Goal: Task Accomplishment & Management: Manage account settings

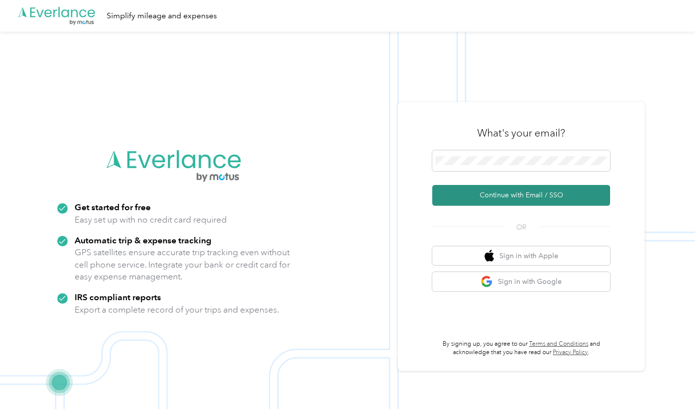
click at [530, 193] on button "Continue with Email / SSO" at bounding box center [521, 195] width 178 height 21
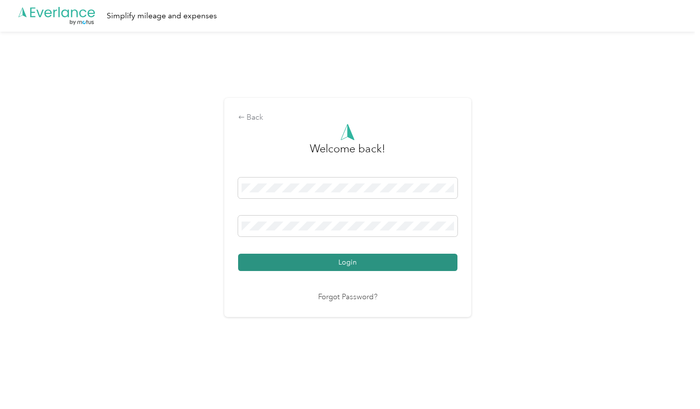
click at [379, 259] on button "Login" at bounding box center [347, 261] width 219 height 17
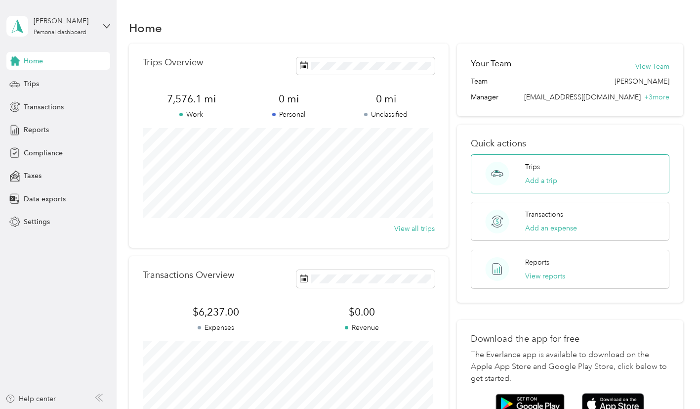
click at [540, 168] on div "Trips Add a trip" at bounding box center [541, 174] width 32 height 24
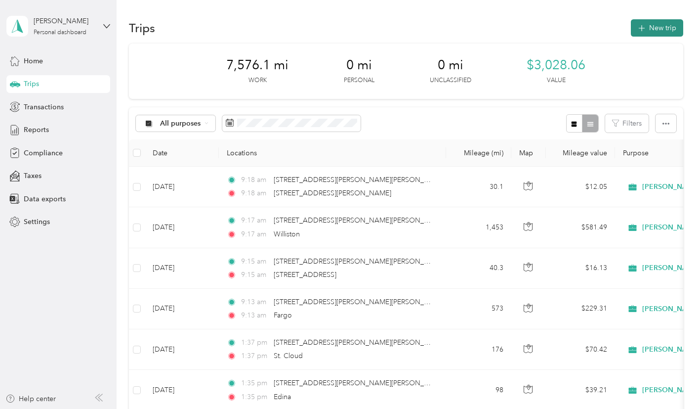
click at [652, 25] on button "New trip" at bounding box center [657, 27] width 52 height 17
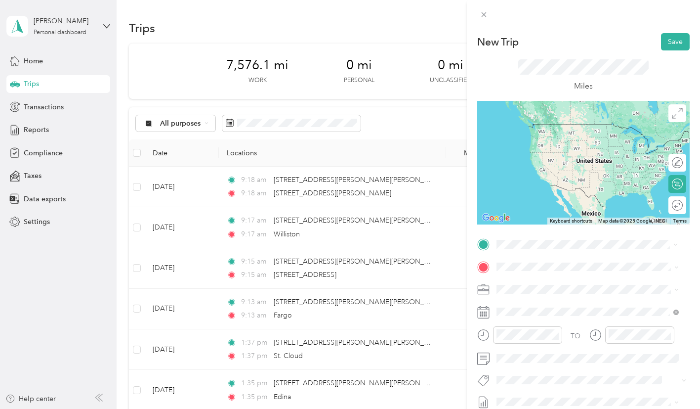
click at [561, 283] on span "[STREET_ADDRESS][PERSON_NAME][US_STATE]" at bounding box center [592, 279] width 154 height 9
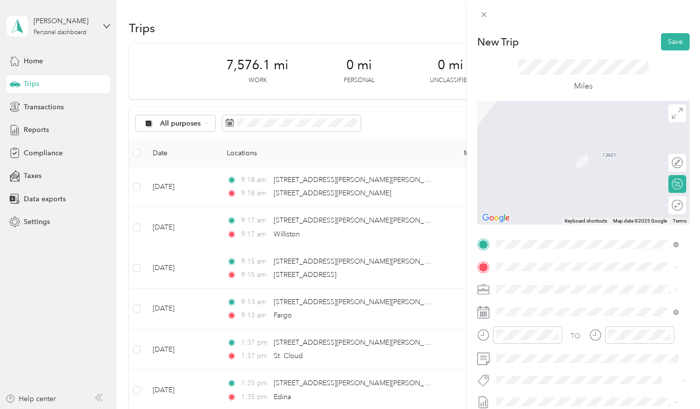
click at [557, 151] on span "[GEOGRAPHIC_DATA][US_STATE], [GEOGRAPHIC_DATA]" at bounding box center [595, 150] width 161 height 17
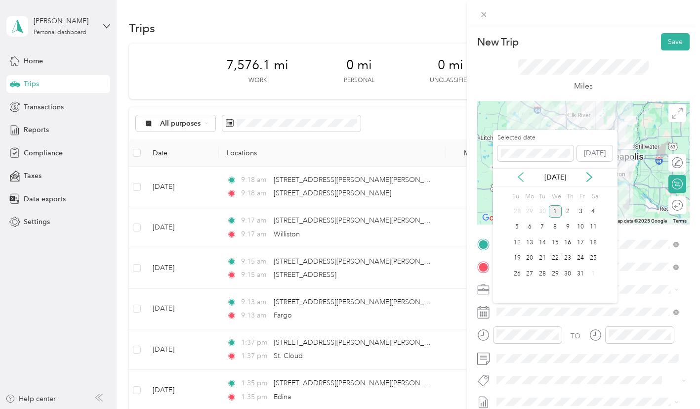
click at [520, 176] on icon at bounding box center [521, 177] width 10 height 10
click at [545, 210] on div "2" at bounding box center [542, 211] width 13 height 12
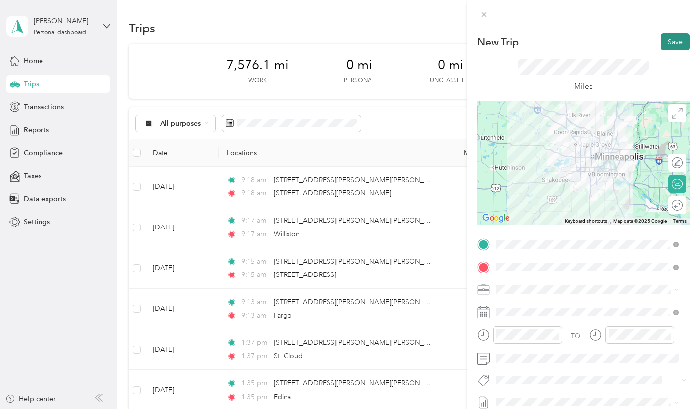
click at [667, 40] on button "Save" at bounding box center [675, 41] width 29 height 17
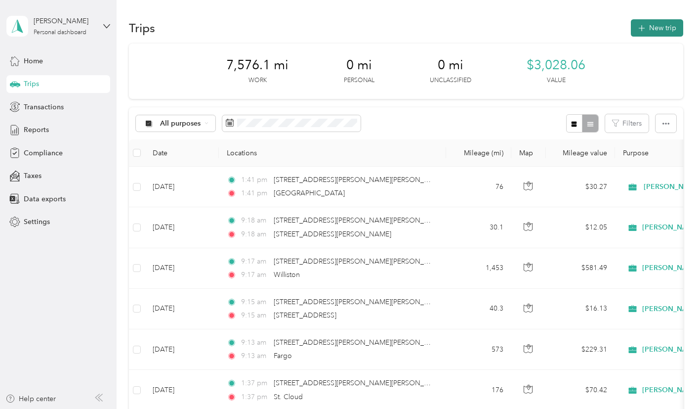
click at [658, 24] on button "New trip" at bounding box center [657, 27] width 52 height 17
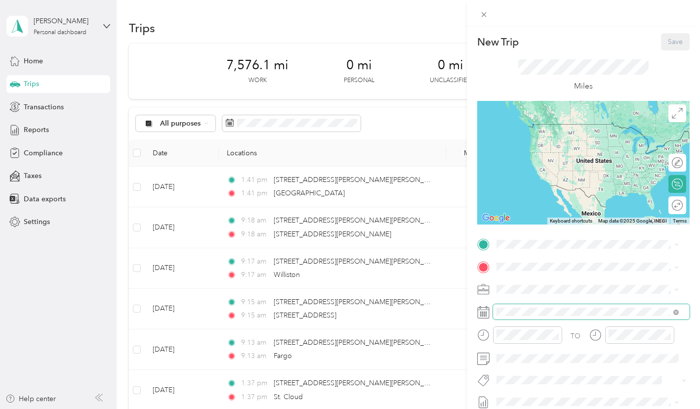
click at [546, 316] on span at bounding box center [591, 312] width 197 height 16
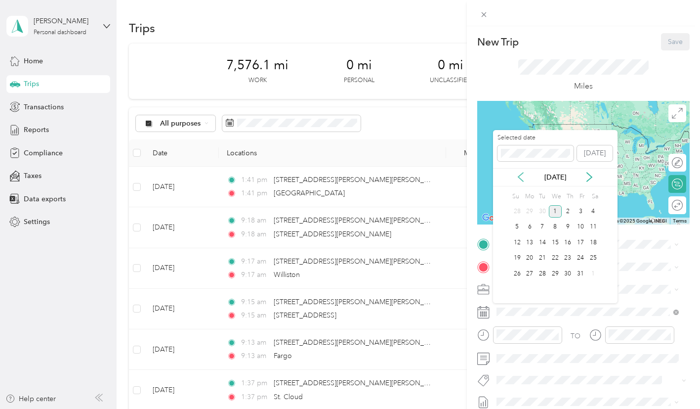
click at [520, 176] on icon at bounding box center [521, 177] width 10 height 10
click at [542, 223] on div "9" at bounding box center [542, 227] width 13 height 12
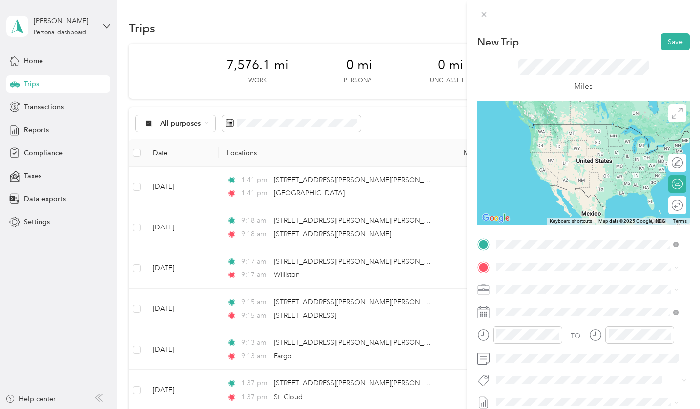
click at [544, 284] on span "[STREET_ADDRESS][PERSON_NAME][US_STATE]" at bounding box center [592, 279] width 154 height 9
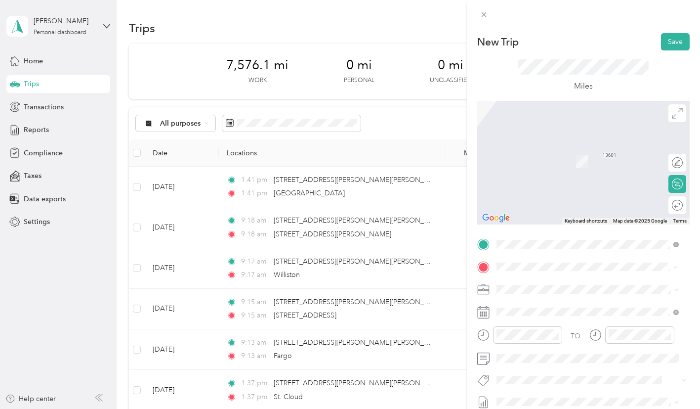
click at [559, 307] on span "[STREET_ADDRESS][US_STATE]" at bounding box center [564, 302] width 99 height 9
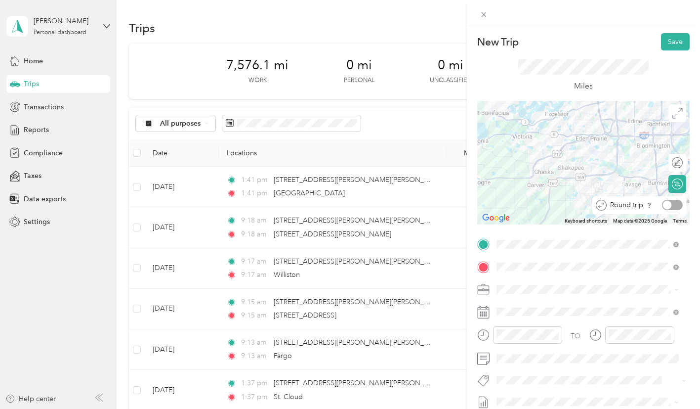
click at [670, 206] on div at bounding box center [672, 205] width 21 height 10
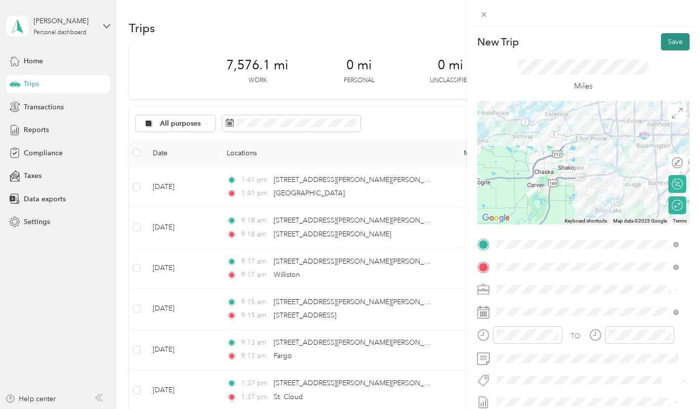
click at [672, 38] on button "Save" at bounding box center [675, 41] width 29 height 17
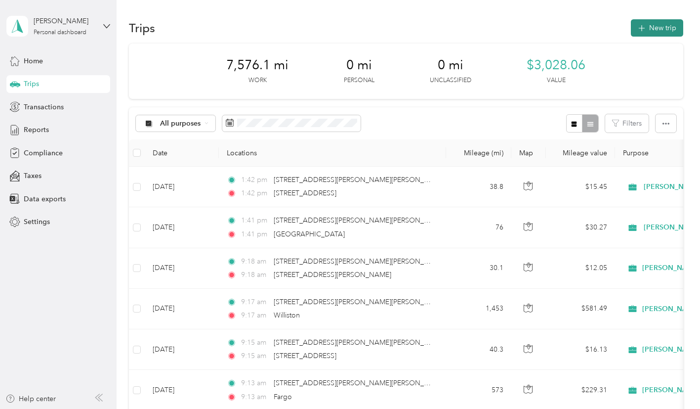
click at [650, 26] on button "New trip" at bounding box center [657, 27] width 52 height 17
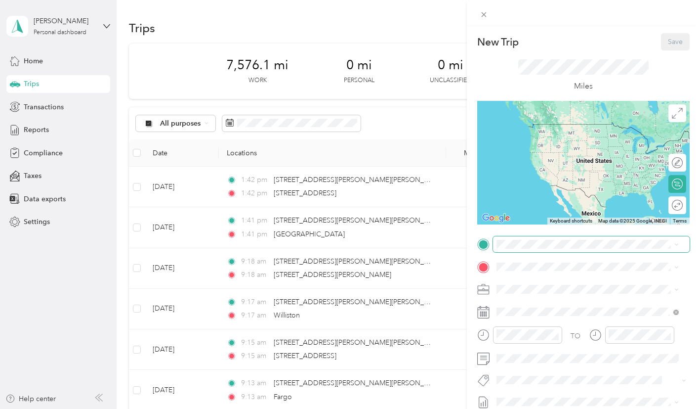
click at [514, 249] on span at bounding box center [591, 244] width 197 height 16
click at [576, 278] on span "[STREET_ADDRESS][PERSON_NAME][US_STATE]" at bounding box center [592, 279] width 154 height 9
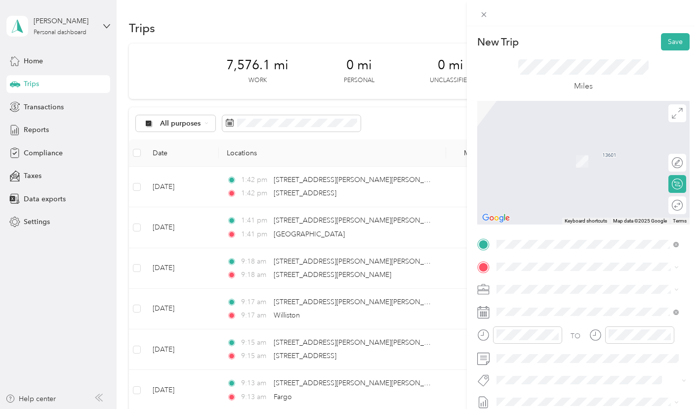
click at [543, 306] on span "[STREET_ADDRESS][US_STATE]" at bounding box center [564, 301] width 99 height 9
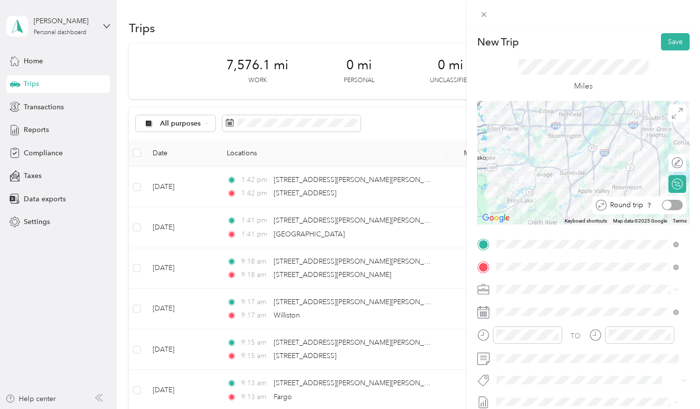
click at [670, 204] on div at bounding box center [672, 205] width 21 height 10
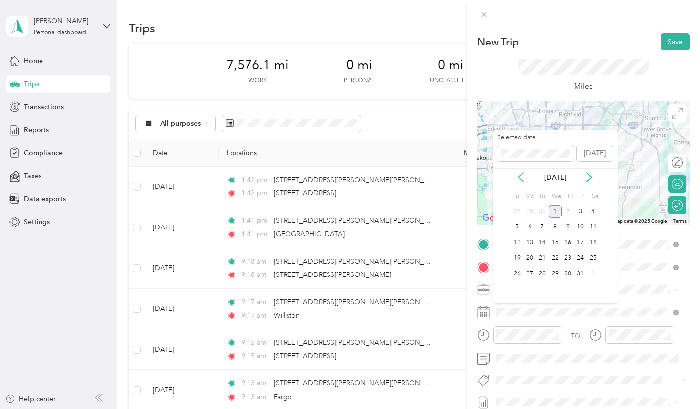
click at [521, 175] on icon at bounding box center [521, 177] width 10 height 10
click at [554, 227] on div "10" at bounding box center [555, 227] width 13 height 12
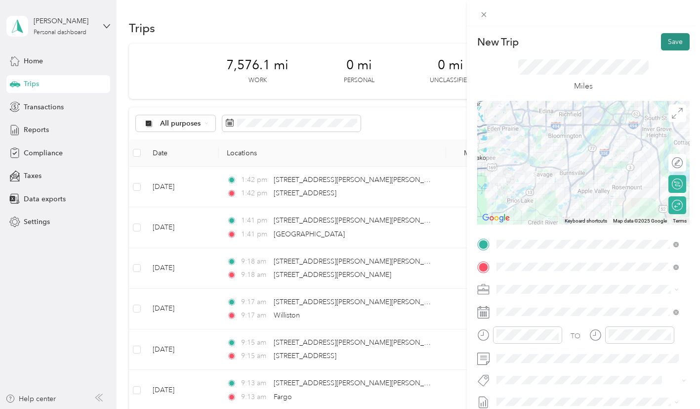
click at [666, 42] on button "Save" at bounding box center [675, 41] width 29 height 17
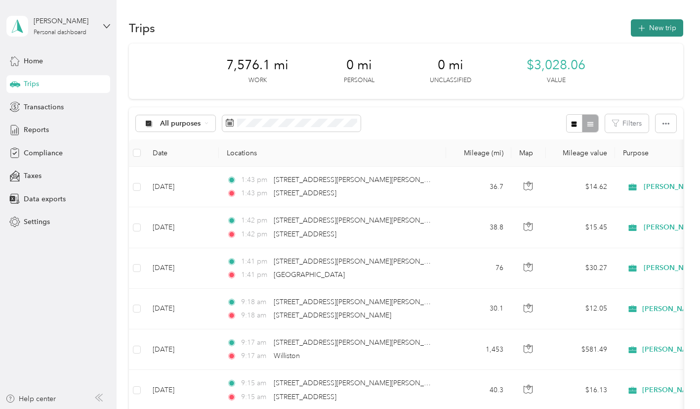
click at [648, 27] on button "New trip" at bounding box center [657, 27] width 52 height 17
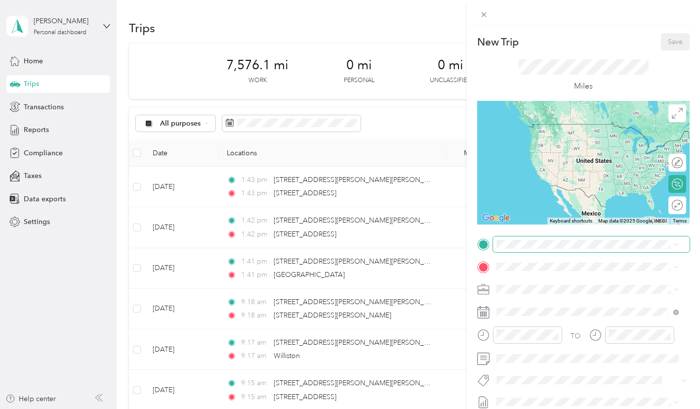
click at [530, 239] on span at bounding box center [591, 244] width 197 height 16
click at [550, 281] on span "[STREET_ADDRESS][PERSON_NAME][US_STATE]" at bounding box center [592, 279] width 154 height 9
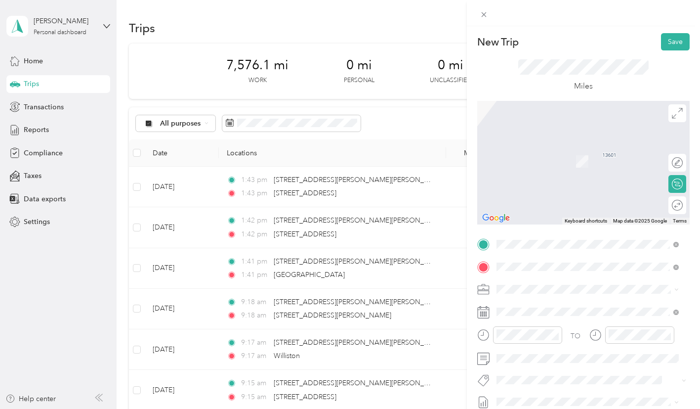
click at [591, 150] on span "[STREET_ADDRESS][US_STATE]" at bounding box center [564, 146] width 99 height 9
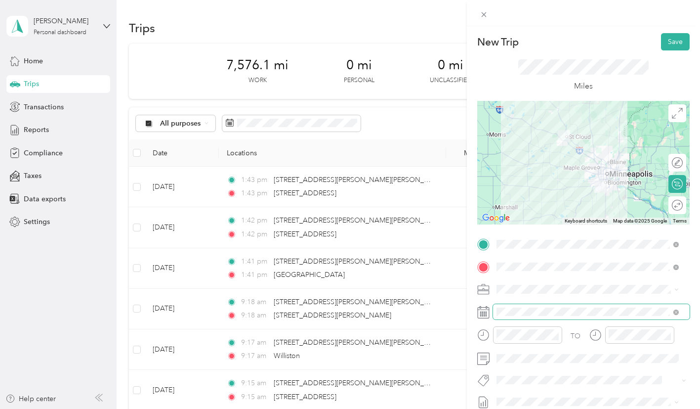
click at [576, 305] on span at bounding box center [591, 312] width 197 height 16
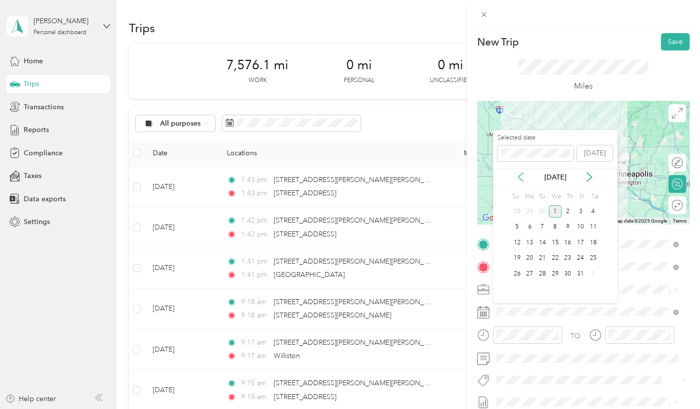
click at [521, 175] on icon at bounding box center [521, 177] width 10 height 10
click at [572, 227] on div "11" at bounding box center [568, 227] width 13 height 12
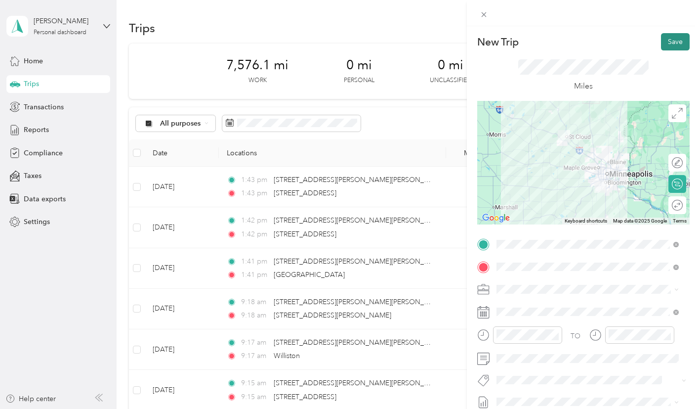
click at [669, 41] on button "Save" at bounding box center [675, 41] width 29 height 17
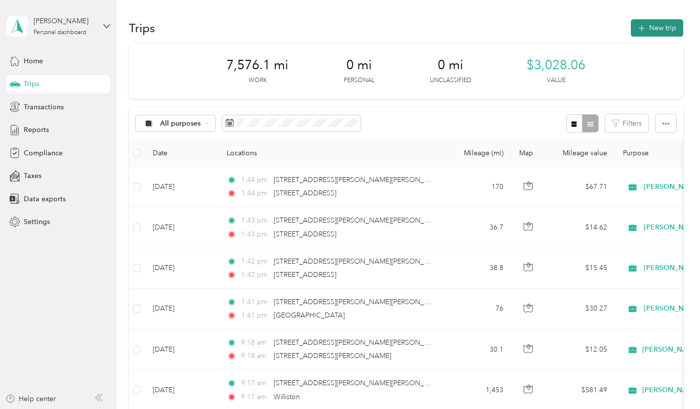
click at [651, 26] on button "New trip" at bounding box center [657, 27] width 52 height 17
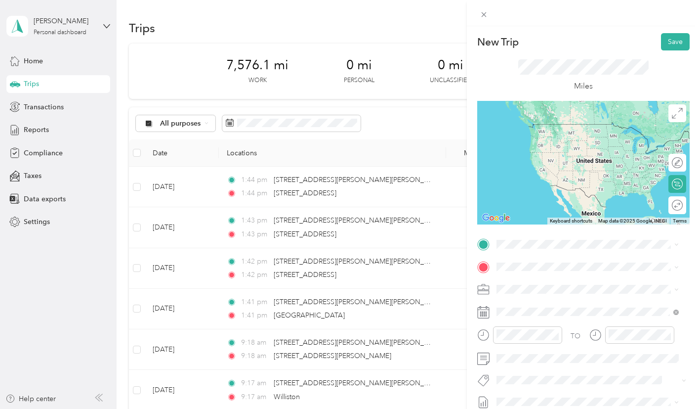
click at [543, 280] on span "[STREET_ADDRESS][PERSON_NAME][US_STATE]" at bounding box center [592, 277] width 154 height 9
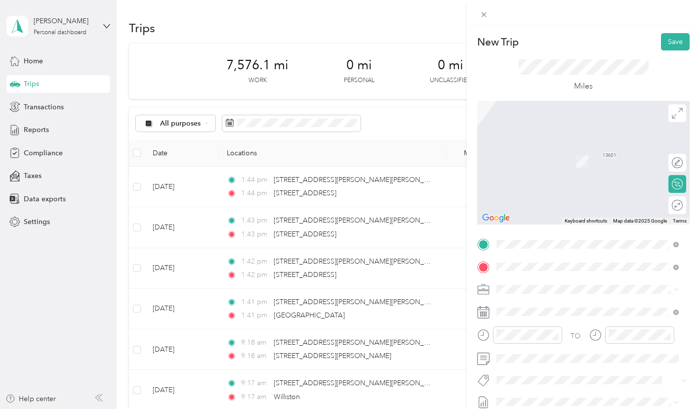
click at [595, 151] on span "[STREET_ADDRESS][US_STATE]" at bounding box center [564, 146] width 99 height 9
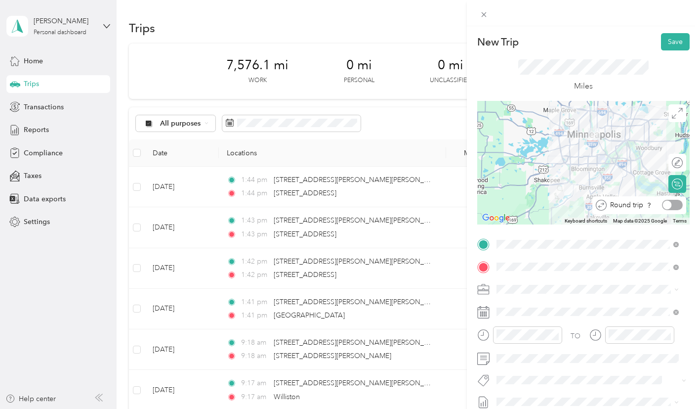
click at [669, 205] on div at bounding box center [672, 205] width 21 height 10
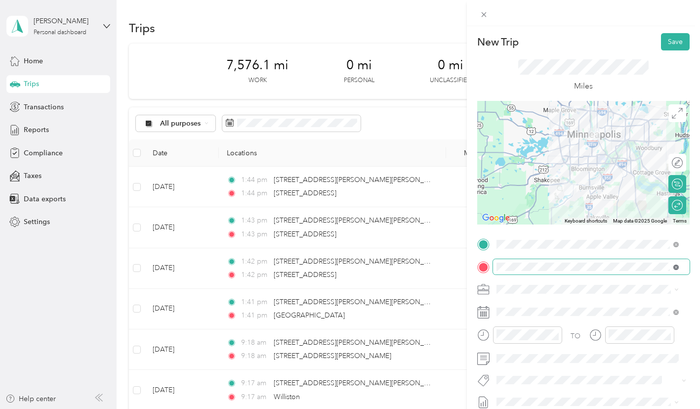
scroll to position [49, 0]
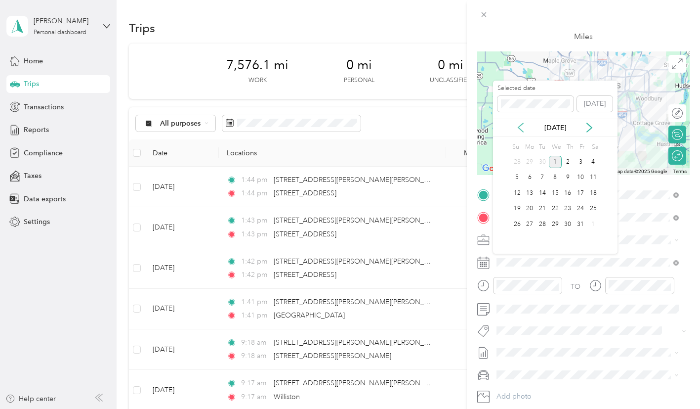
click at [523, 130] on icon at bounding box center [521, 128] width 10 height 10
click at [521, 192] on div "14" at bounding box center [517, 193] width 13 height 12
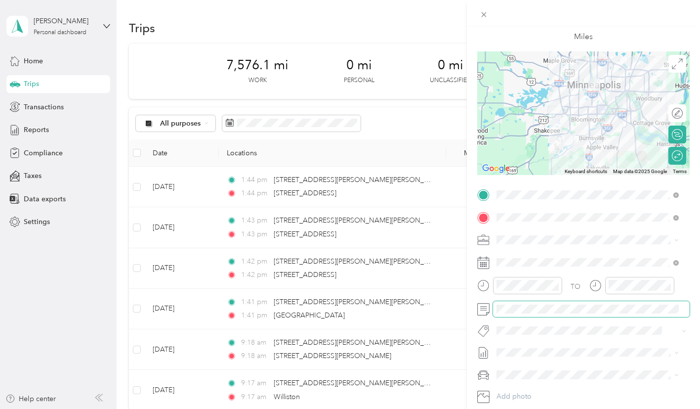
scroll to position [0, 0]
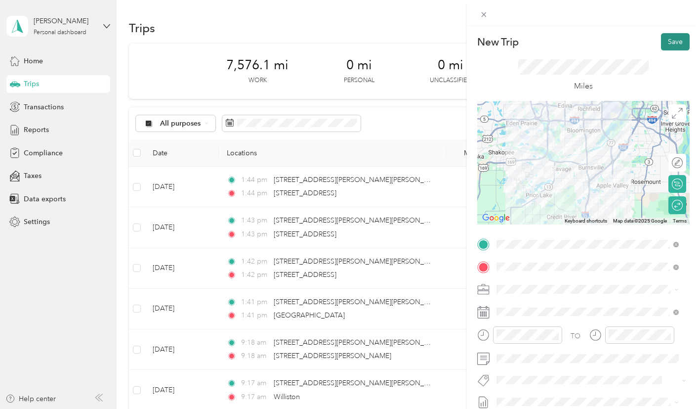
click at [667, 42] on button "Save" at bounding box center [675, 41] width 29 height 17
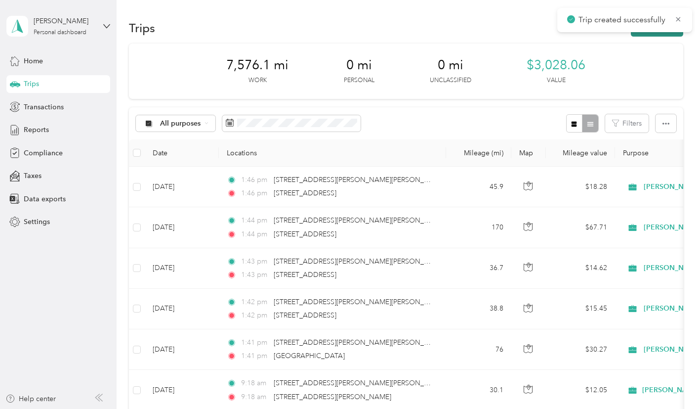
click at [656, 34] on button "New trip" at bounding box center [657, 27] width 52 height 17
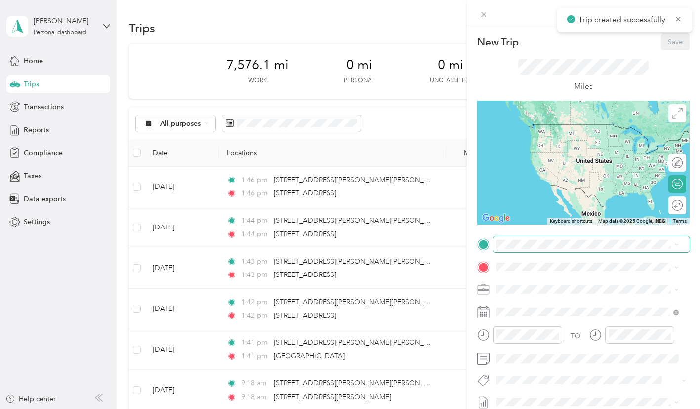
click at [564, 239] on span at bounding box center [591, 244] width 197 height 16
click at [562, 284] on span "[STREET_ADDRESS][PERSON_NAME][US_STATE]" at bounding box center [592, 279] width 154 height 9
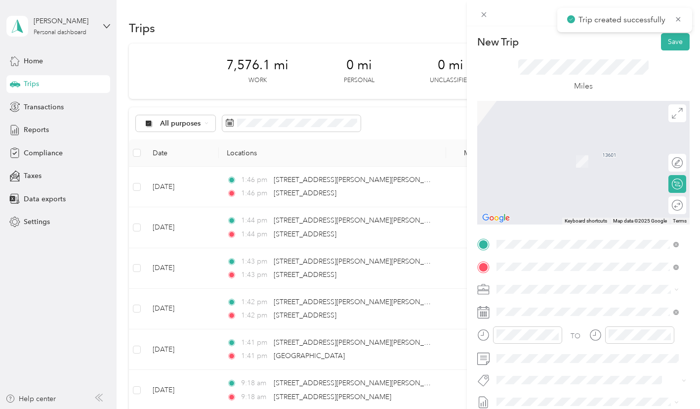
click at [554, 152] on span "[GEOGRAPHIC_DATA] [US_STATE], [GEOGRAPHIC_DATA]" at bounding box center [570, 150] width 111 height 17
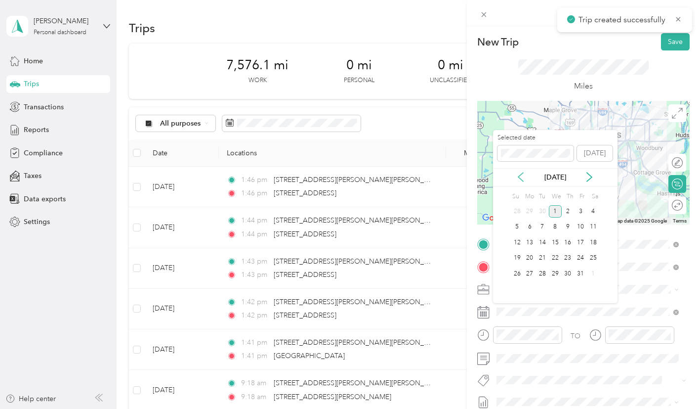
click at [520, 173] on icon at bounding box center [521, 177] width 10 height 10
click at [555, 241] on div "17" at bounding box center [555, 242] width 13 height 12
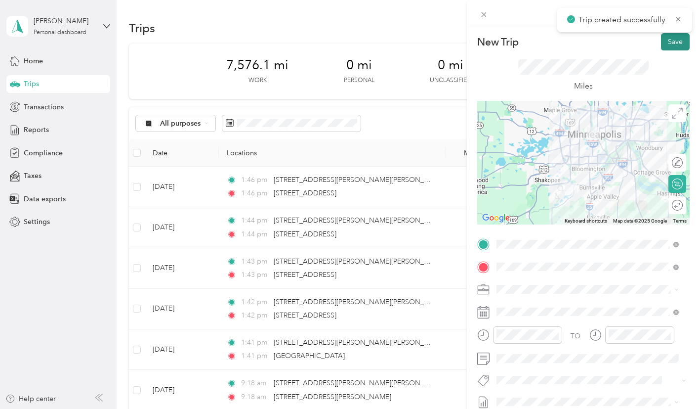
click at [666, 41] on button "Save" at bounding box center [675, 41] width 29 height 17
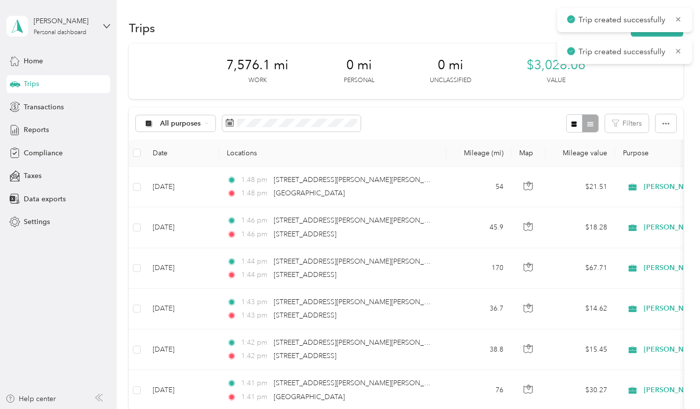
click at [502, 28] on div "Trips New trip" at bounding box center [406, 27] width 554 height 21
click at [662, 27] on button "New trip" at bounding box center [657, 27] width 52 height 17
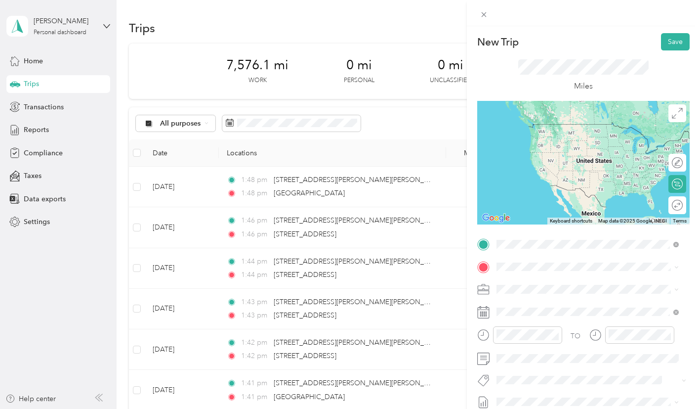
click at [561, 283] on span "[STREET_ADDRESS][PERSON_NAME][US_STATE]" at bounding box center [592, 279] width 154 height 9
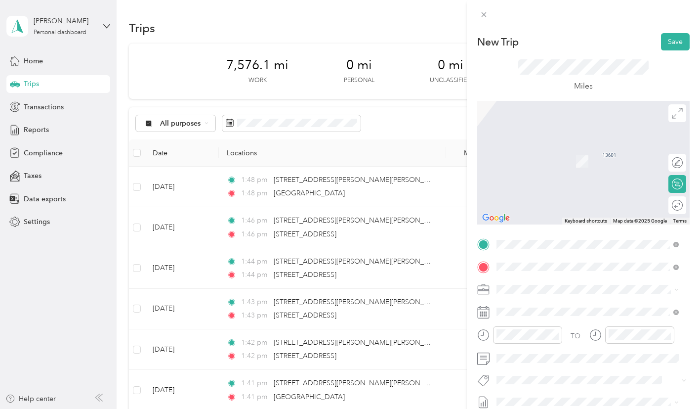
click at [583, 147] on span "[STREET_ADDRESS][PERSON_NAME][PERSON_NAME][US_STATE]" at bounding box center [595, 150] width 161 height 17
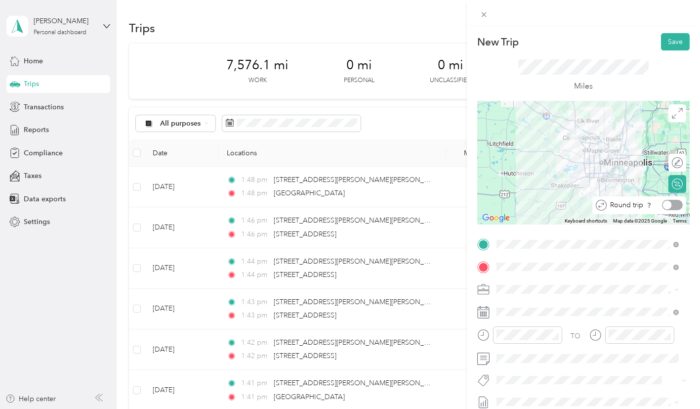
click at [672, 205] on div at bounding box center [672, 205] width 21 height 10
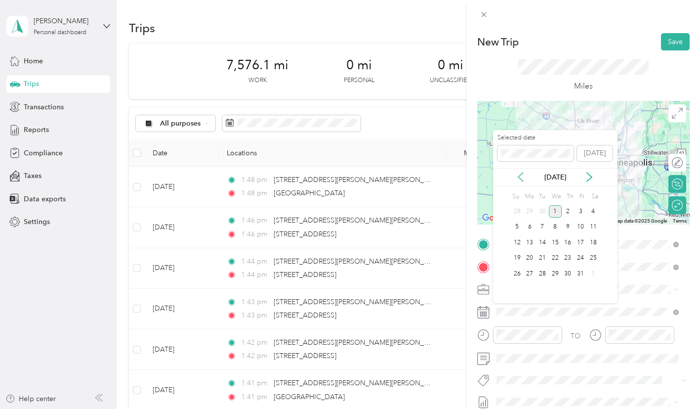
click at [518, 174] on icon at bounding box center [521, 177] width 10 height 10
click at [534, 274] on div "29" at bounding box center [529, 273] width 13 height 12
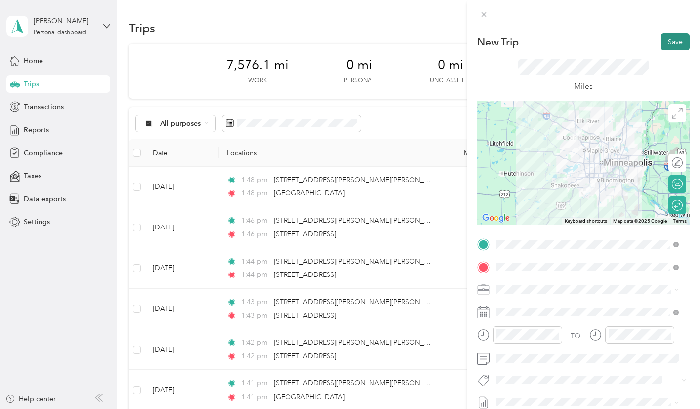
click at [668, 41] on button "Save" at bounding box center [675, 41] width 29 height 17
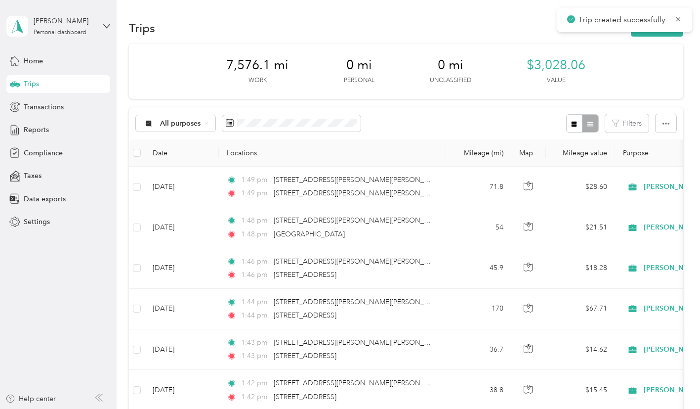
click at [678, 19] on icon at bounding box center [678, 19] width 4 height 4
click at [40, 129] on span "Reports" at bounding box center [36, 129] width 25 height 10
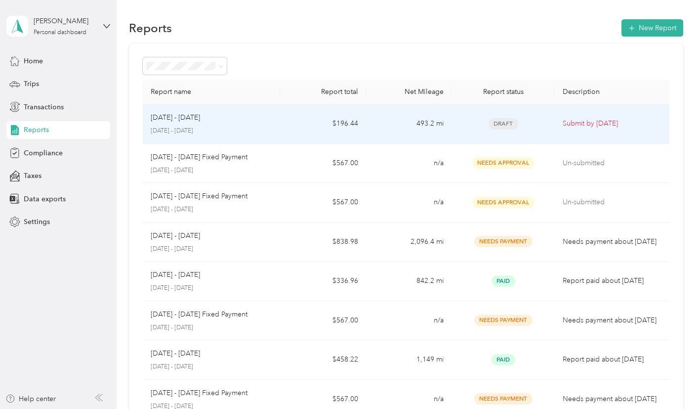
click at [494, 123] on span "Draft" at bounding box center [504, 123] width 30 height 11
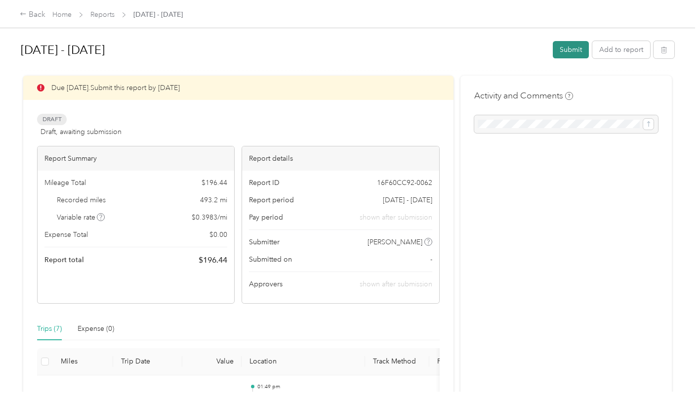
click at [571, 49] on button "Submit" at bounding box center [571, 49] width 36 height 17
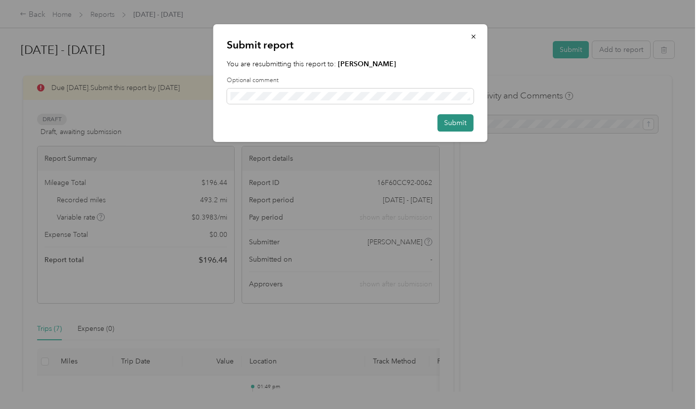
click at [459, 122] on button "Submit" at bounding box center [455, 122] width 36 height 17
